Goal: Task Accomplishment & Management: Manage account settings

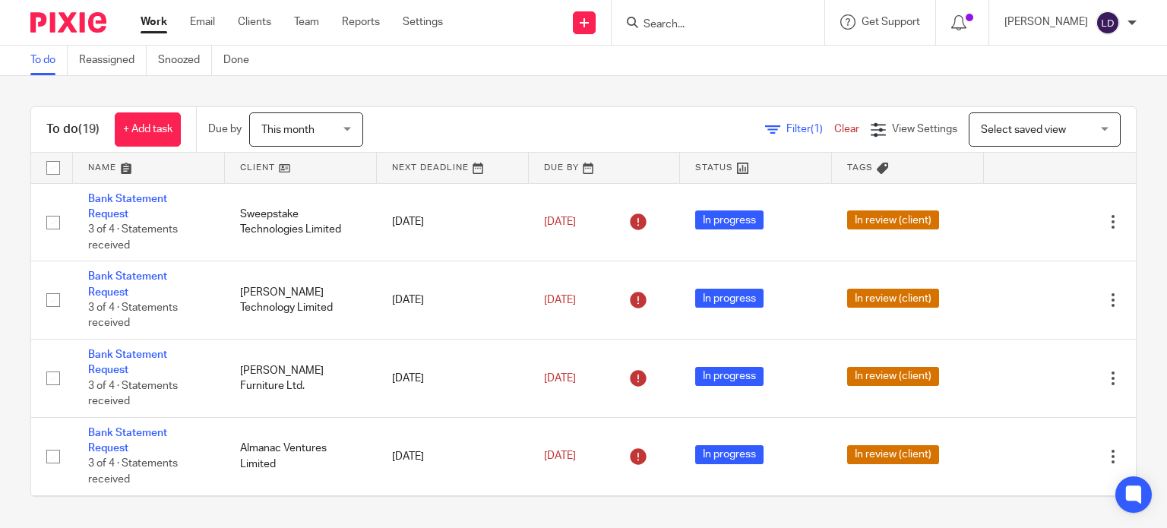
click at [321, 168] on link at bounding box center [301, 168] width 152 height 30
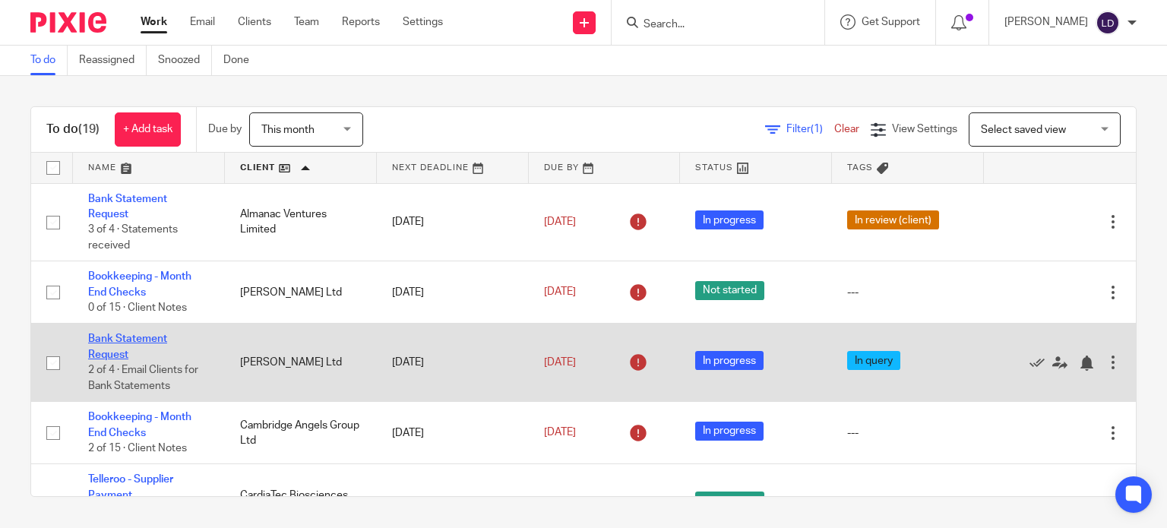
click at [119, 338] on link "Bank Statement Request" at bounding box center [127, 347] width 79 height 26
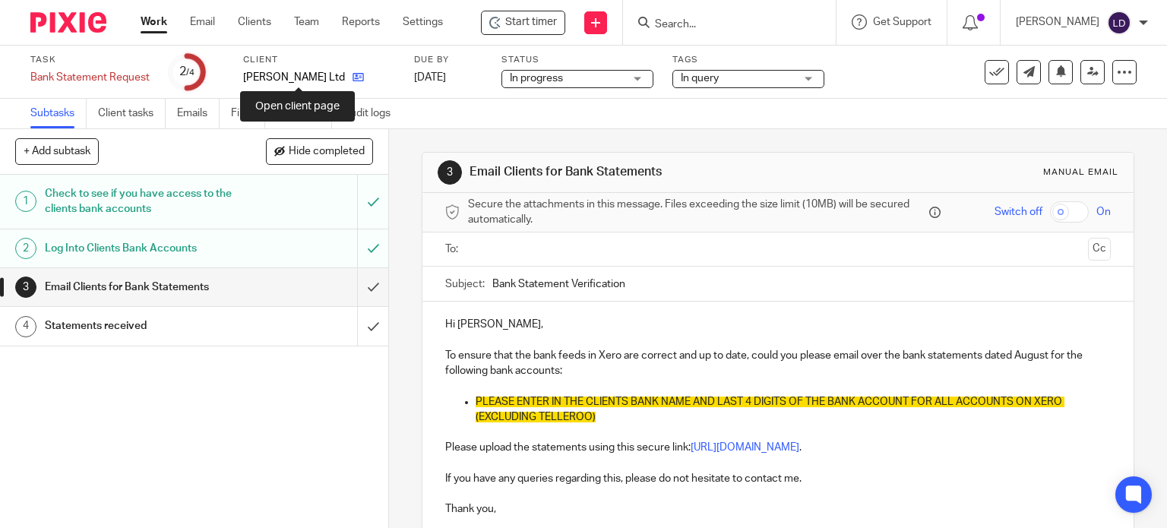
click at [353, 80] on icon at bounding box center [358, 76] width 11 height 11
